Goal: Navigation & Orientation: Find specific page/section

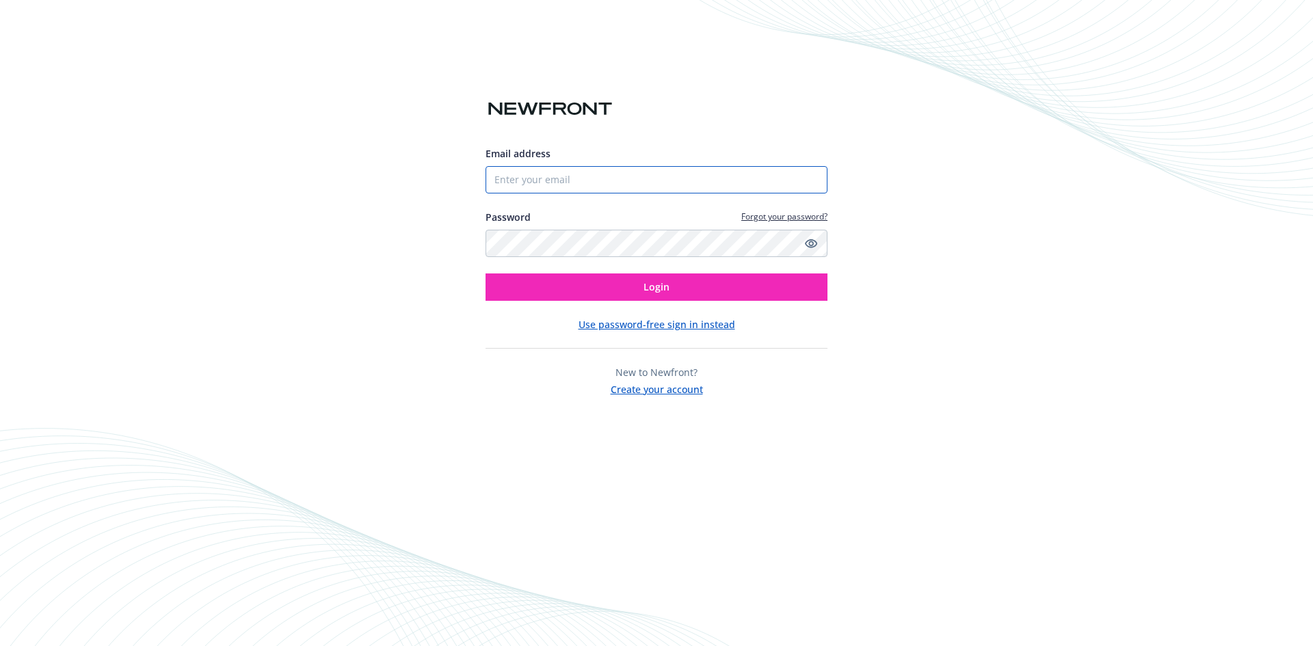
type input "[PERSON_NAME][EMAIL_ADDRESS][DOMAIN_NAME]"
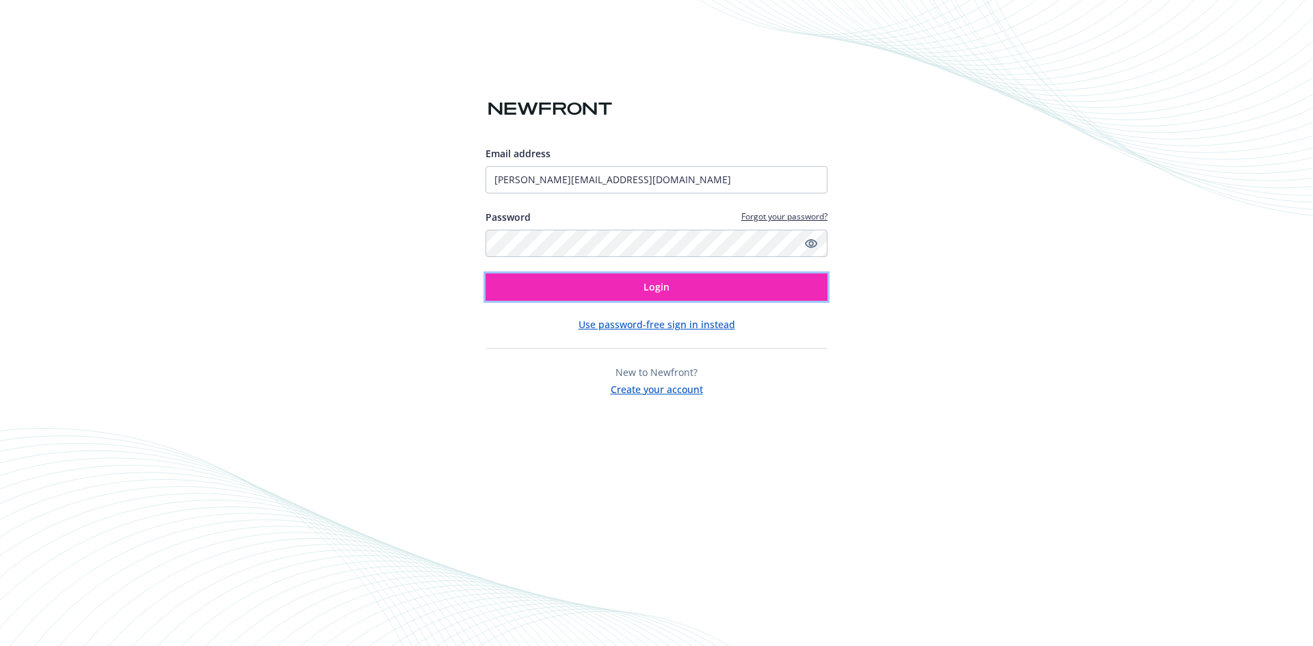
click at [651, 297] on button "Login" at bounding box center [657, 287] width 342 height 27
